Goal: Task Accomplishment & Management: Complete application form

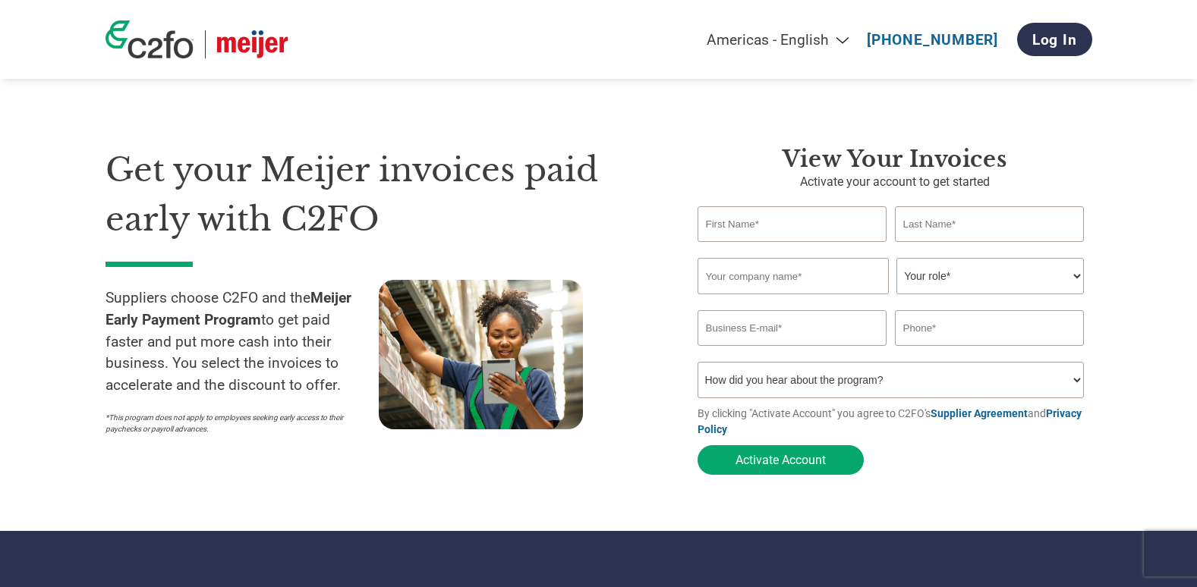
click at [844, 234] on input "text" at bounding box center [792, 224] width 190 height 36
type input "[PERSON_NAME]"
type input "Spalding"
type input "Hasbro, Inc."
type input "[PERSON_NAME][EMAIL_ADDRESS][PERSON_NAME][DOMAIN_NAME]"
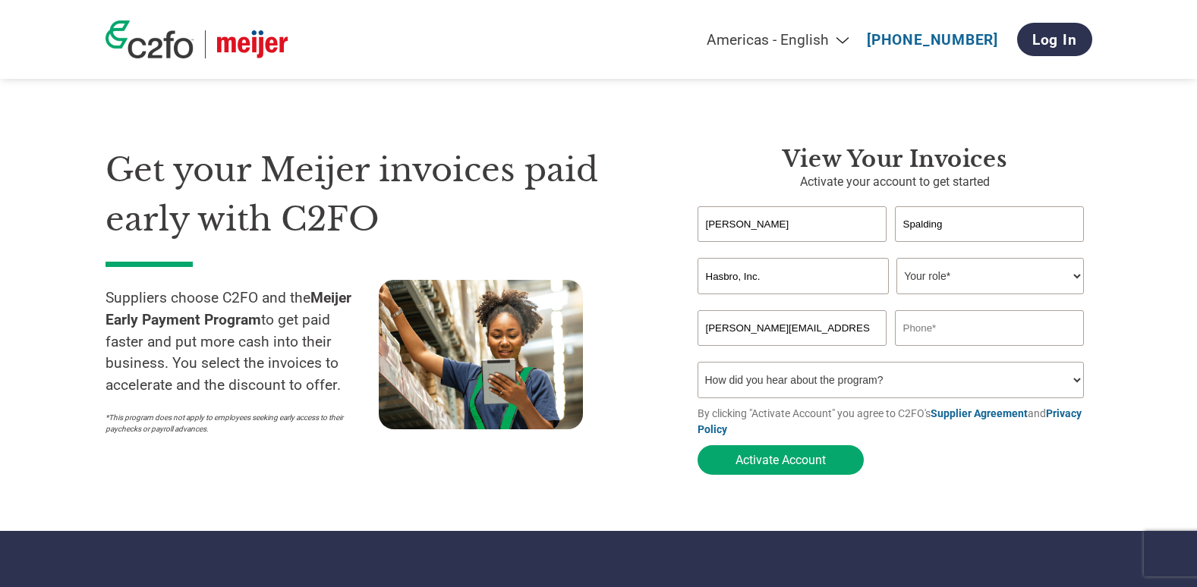
type input "8775917098"
click at [929, 279] on select "Your role* CFO Controller Credit Manager Finance Director Treasurer CEO Preside…" at bounding box center [989, 276] width 187 height 36
select select "ACCOUNTING"
click at [896, 259] on select "Your role* CFO Controller Credit Manager Finance Director Treasurer CEO Preside…" at bounding box center [989, 276] width 187 height 36
click at [935, 391] on select "How did you hear about the program? Received a letter Email Social Media Online…" at bounding box center [890, 380] width 387 height 36
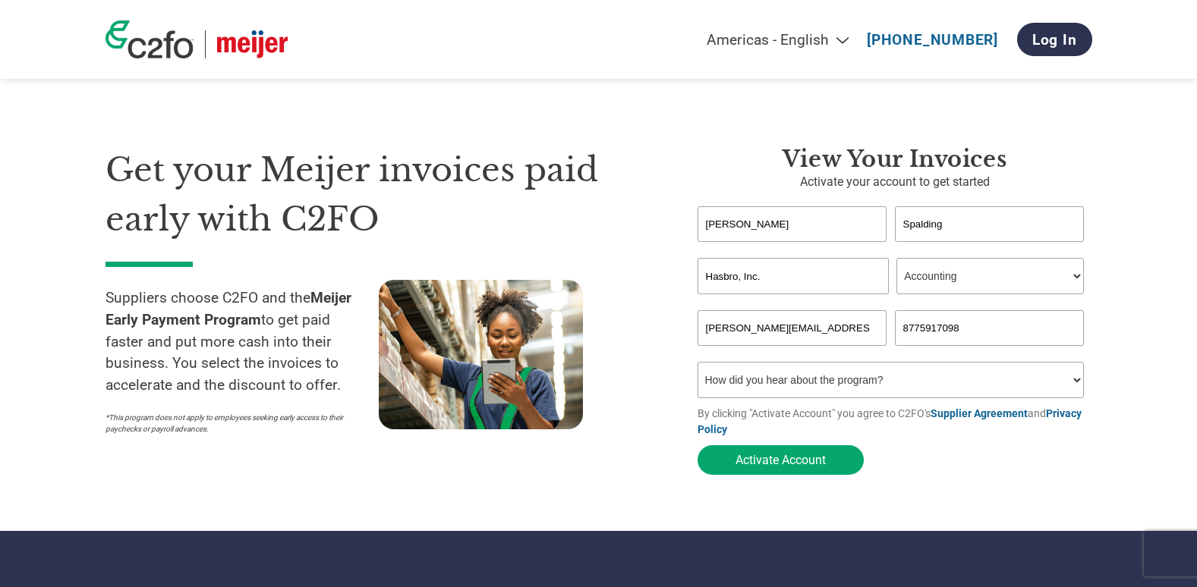
select select "Received a Letter"
click at [697, 366] on select "How did you hear about the program? Received a letter Email Social Media Online…" at bounding box center [890, 380] width 387 height 36
click at [800, 467] on button "Activate Account" at bounding box center [780, 460] width 166 height 30
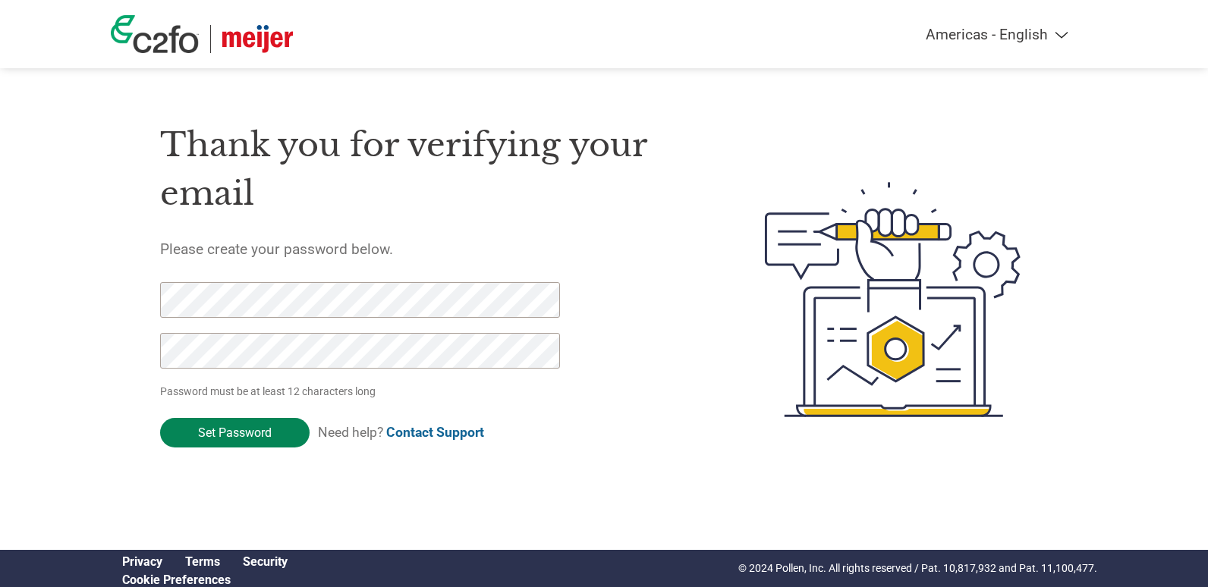
click at [267, 438] on input "Set Password" at bounding box center [234, 433] width 149 height 30
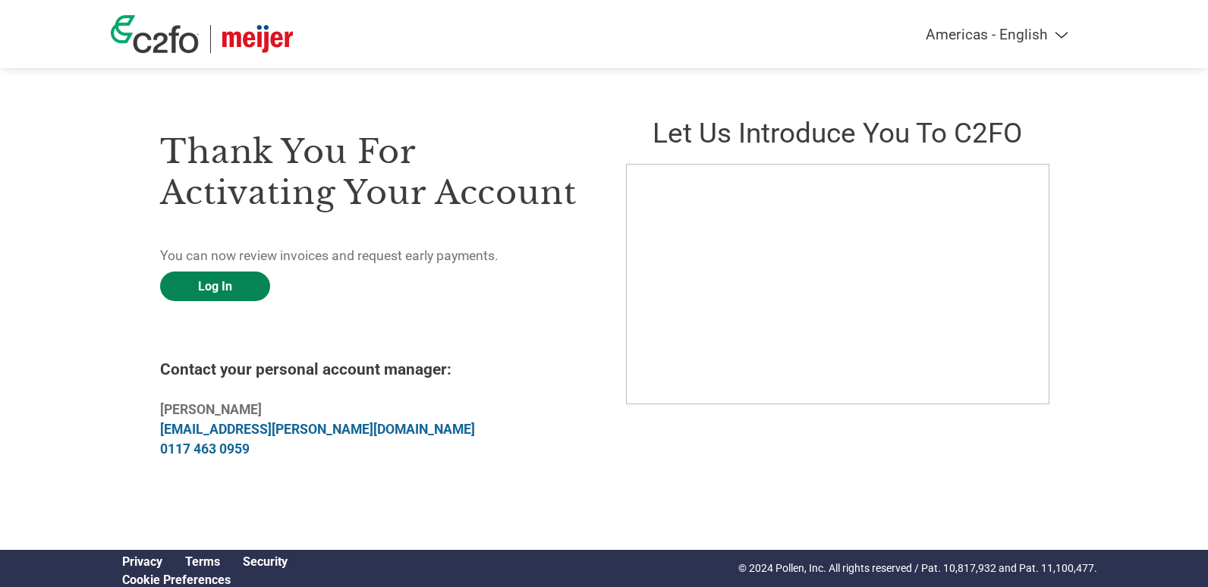
click at [222, 282] on link "Log In" at bounding box center [215, 287] width 110 height 30
